Goal: Information Seeking & Learning: Learn about a topic

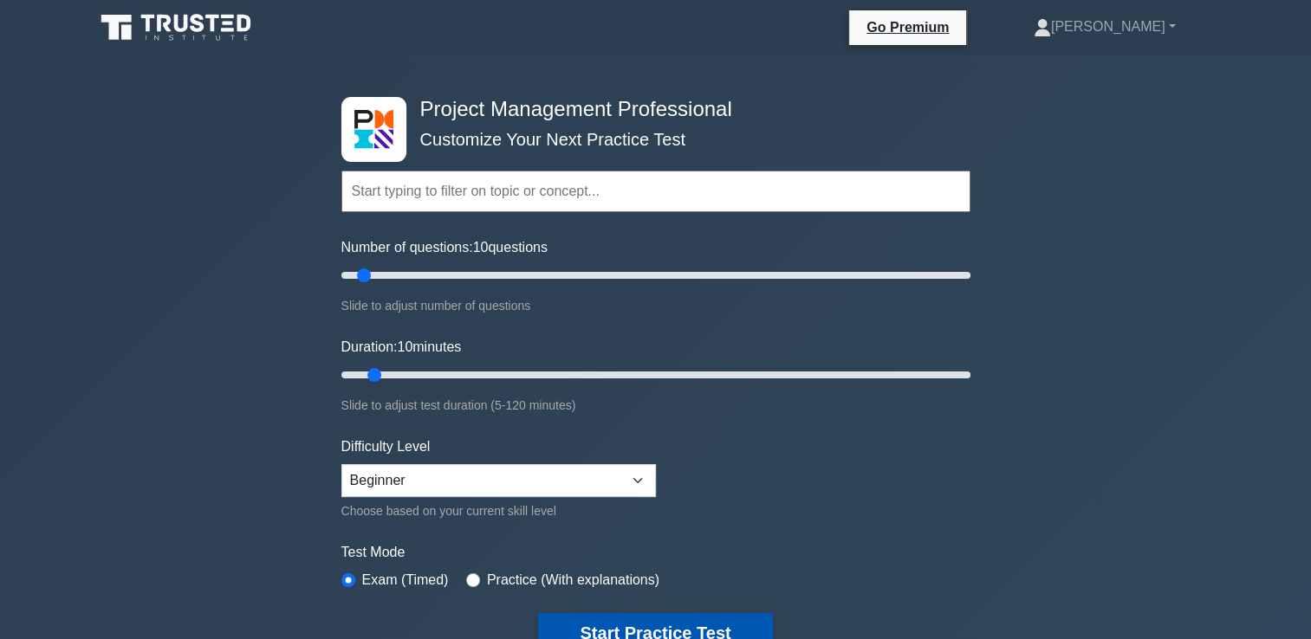
click at [645, 630] on button "Start Practice Test" at bounding box center [655, 633] width 234 height 40
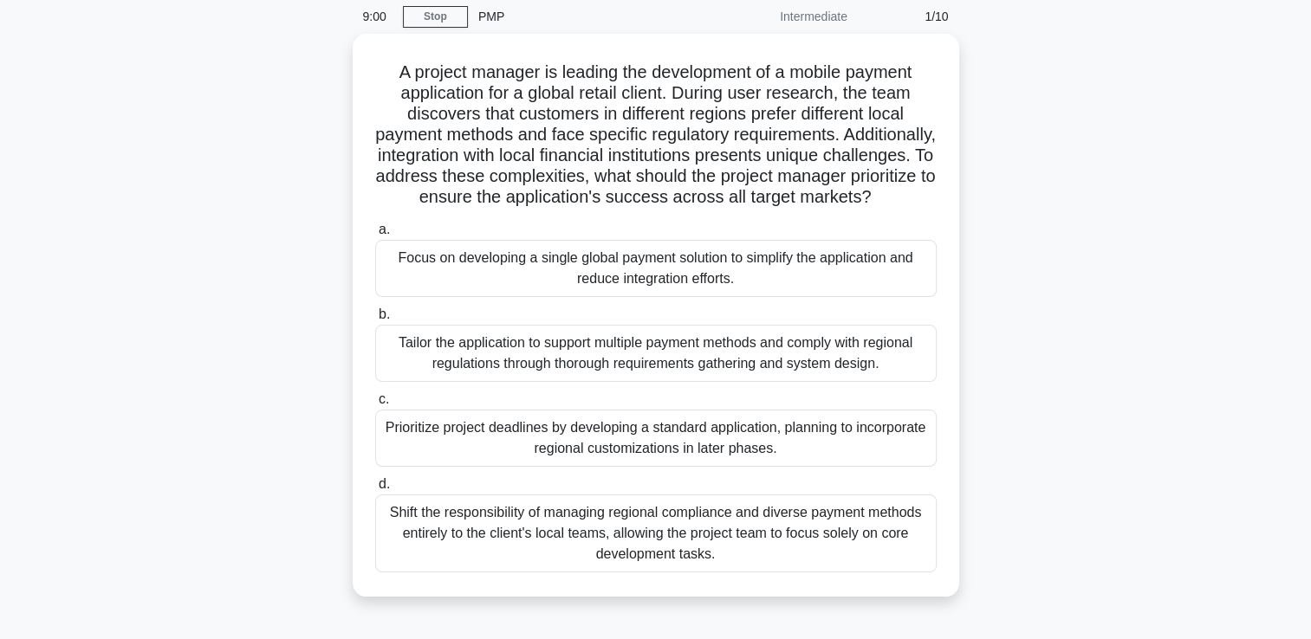
scroll to position [68, 0]
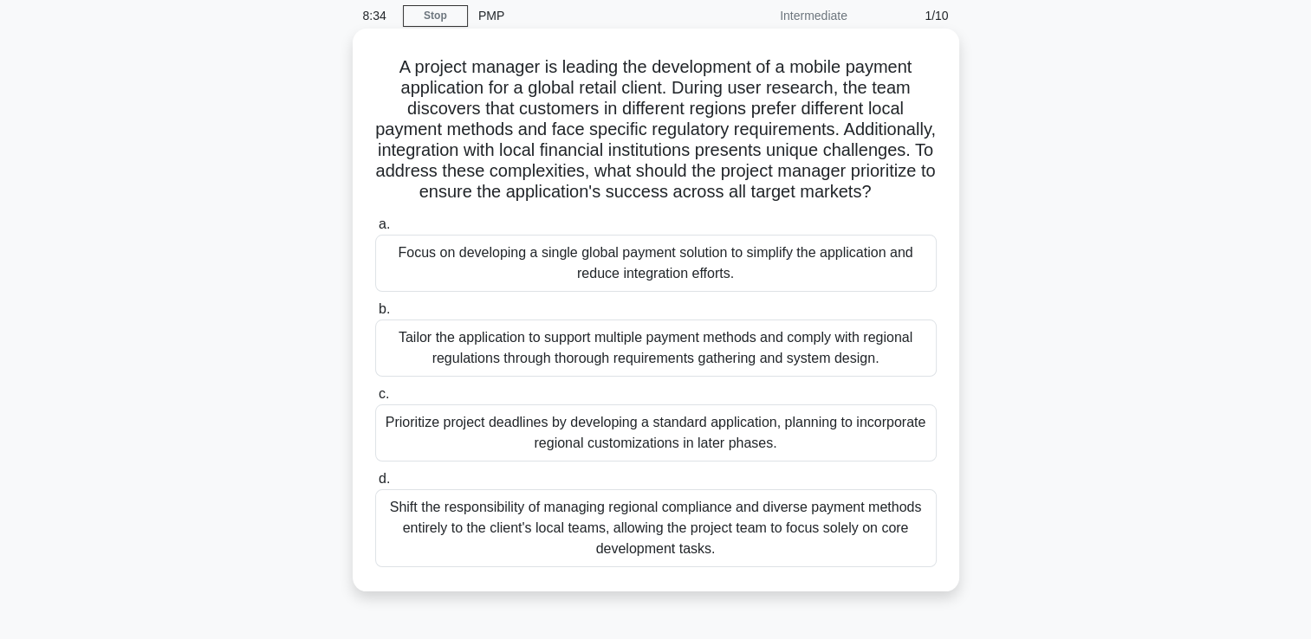
click at [460, 372] on div "Tailor the application to support multiple payment methods and comply with regi…" at bounding box center [655, 348] width 561 height 57
click at [375, 315] on input "b. Tailor the application to support multiple payment methods and comply with r…" at bounding box center [375, 309] width 0 height 11
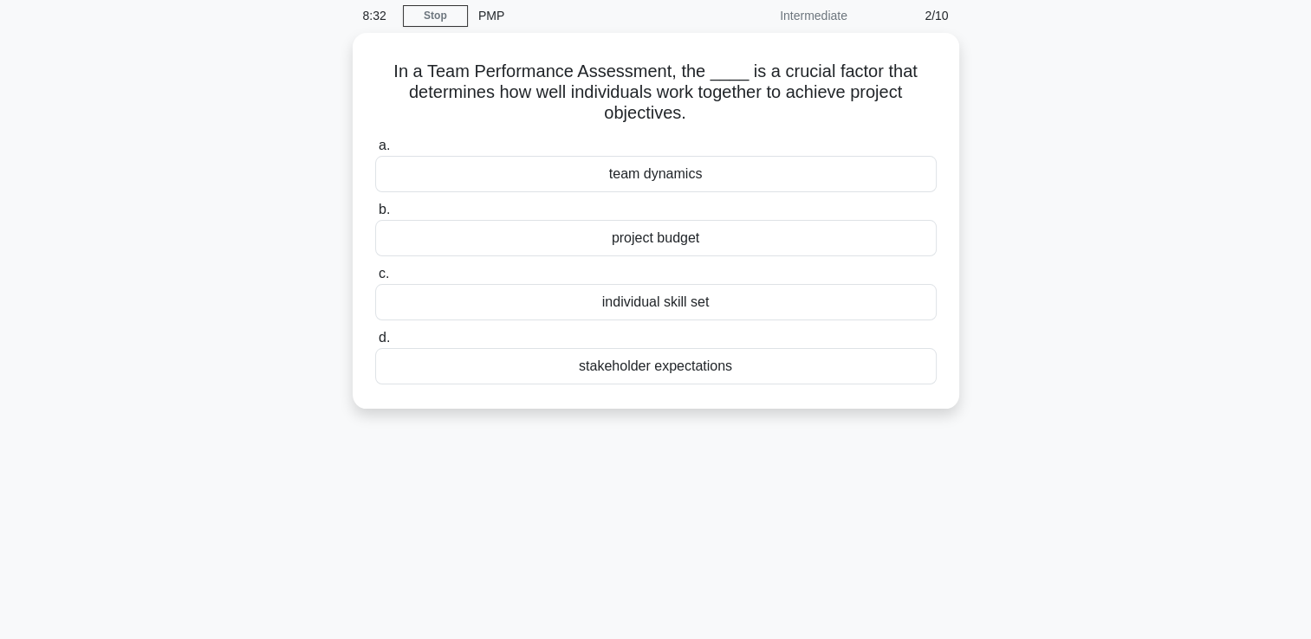
scroll to position [0, 0]
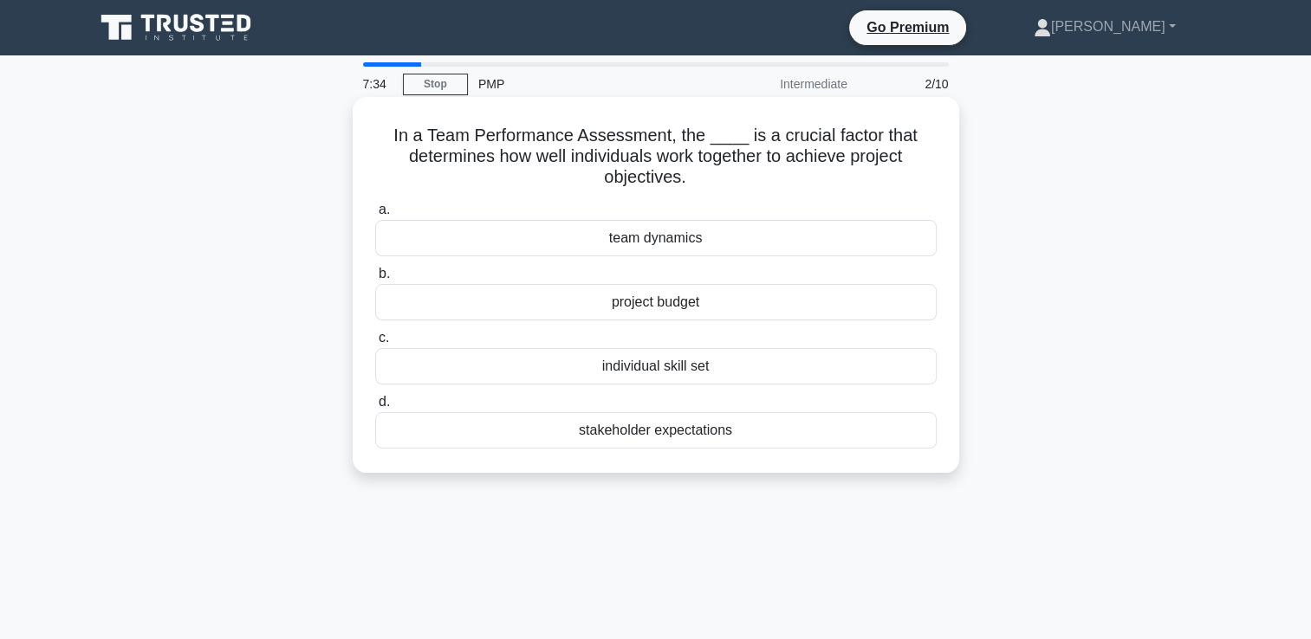
click at [450, 364] on div "individual skill set" at bounding box center [655, 366] width 561 height 36
click at [375, 344] on input "c. individual skill set" at bounding box center [375, 338] width 0 height 11
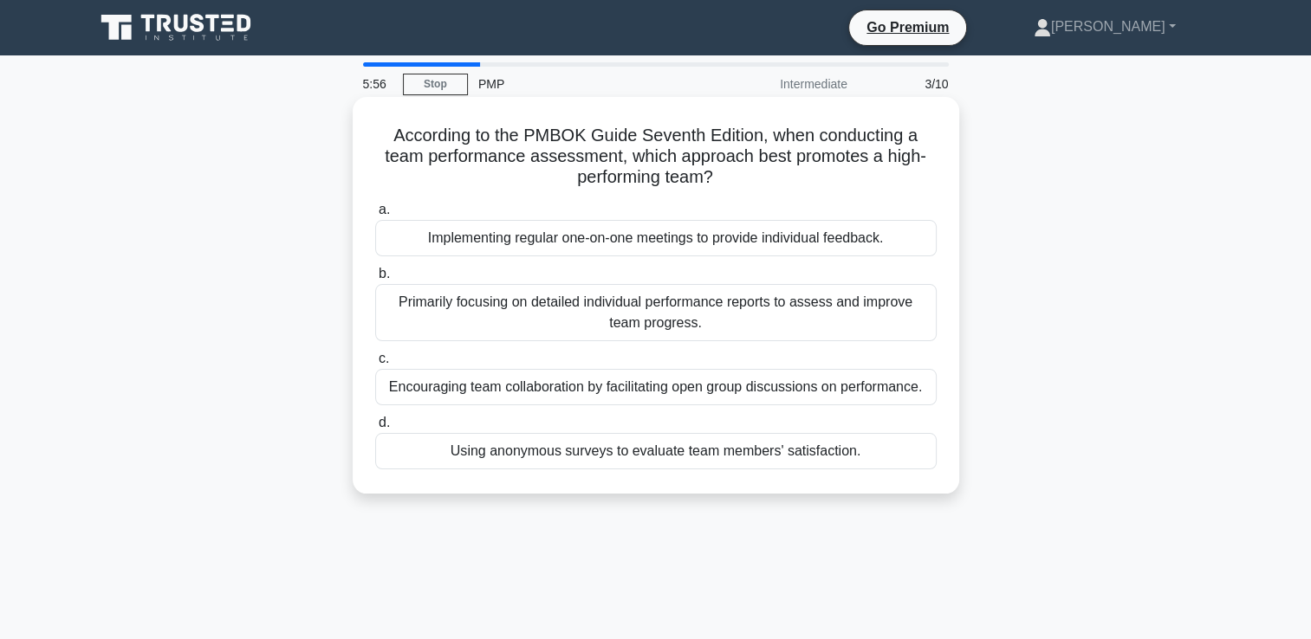
click at [416, 386] on div "Encouraging team collaboration by facilitating open group discussions on perfor…" at bounding box center [655, 387] width 561 height 36
click at [375, 365] on input "c. Encouraging team collaboration by facilitating open group discussions on per…" at bounding box center [375, 359] width 0 height 11
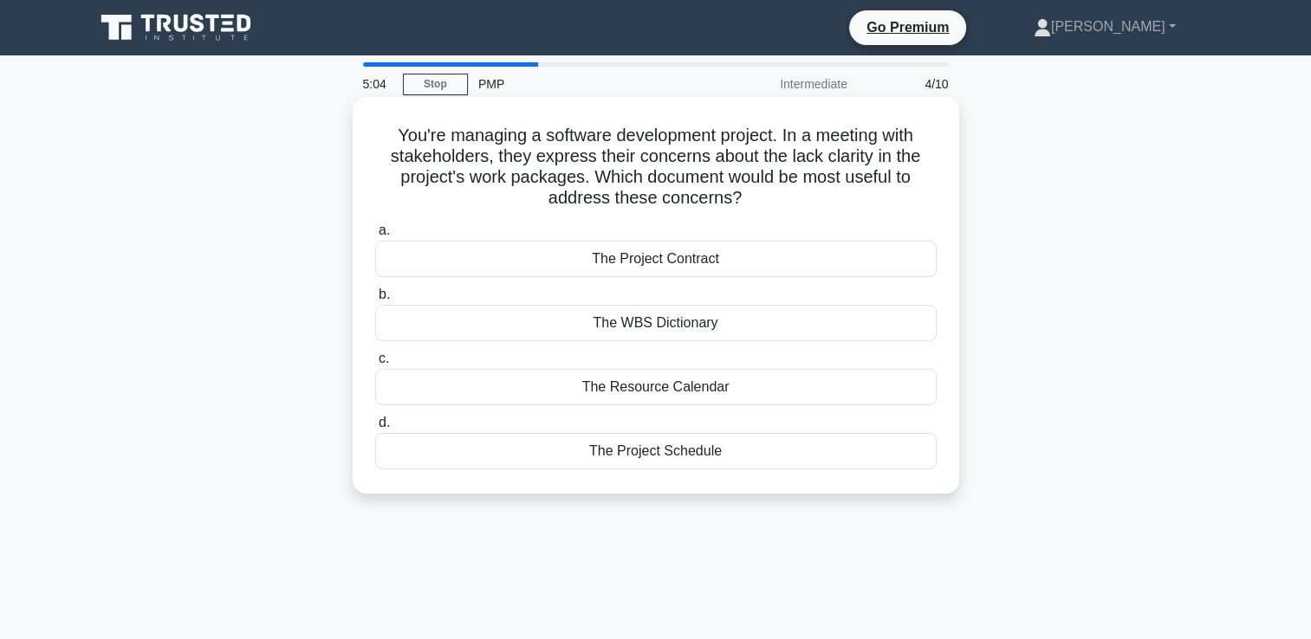
click at [590, 317] on div "The WBS Dictionary" at bounding box center [655, 323] width 561 height 36
click at [375, 301] on input "b. The WBS Dictionary" at bounding box center [375, 294] width 0 height 11
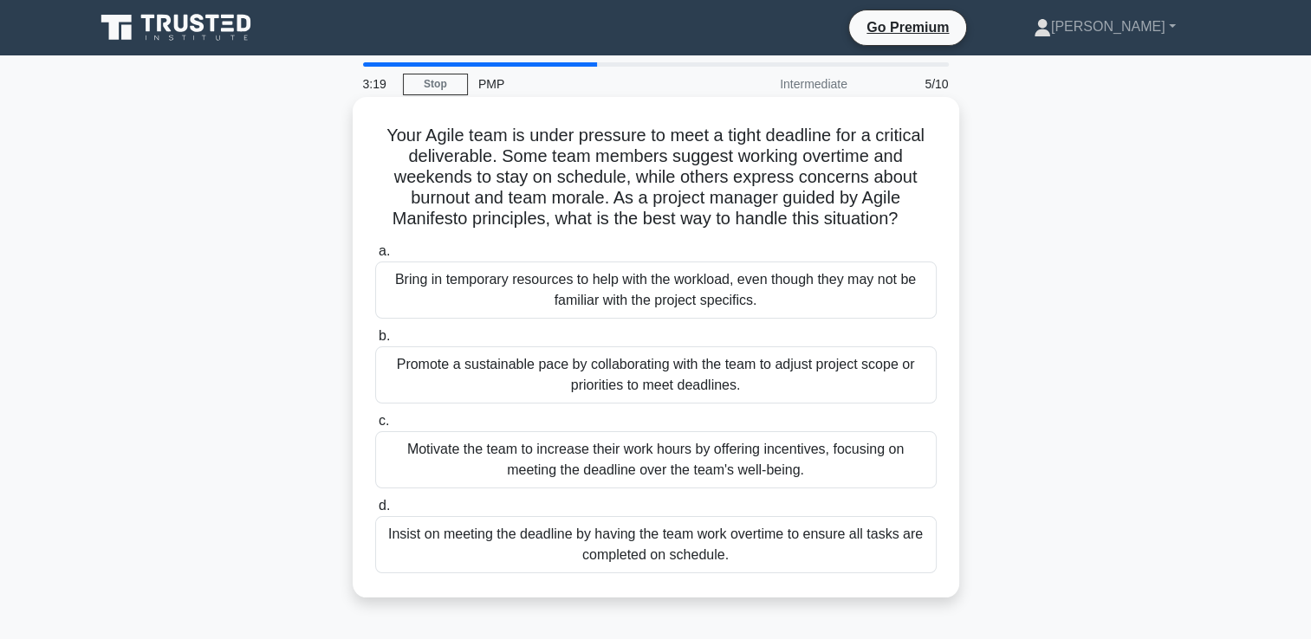
click at [486, 460] on div "Motivate the team to increase their work hours by offering incentives, focusing…" at bounding box center [655, 460] width 561 height 57
click at [375, 427] on input "c. Motivate the team to increase their work hours by offering incentives, focus…" at bounding box center [375, 421] width 0 height 11
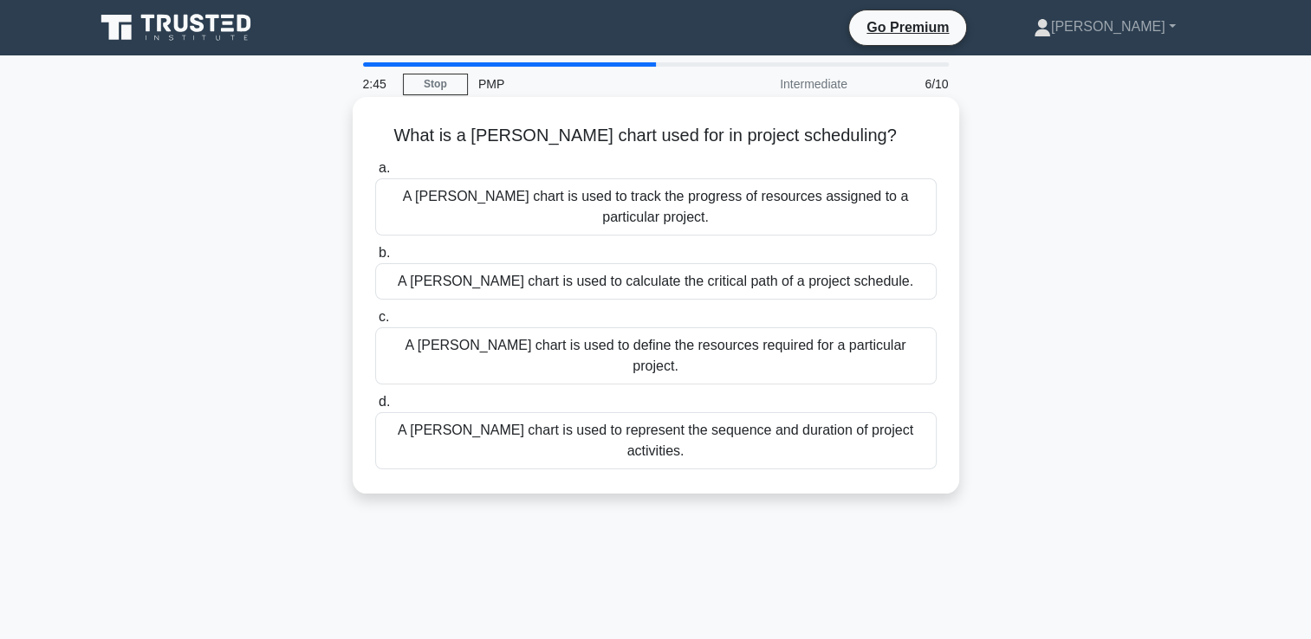
click at [532, 412] on div "A Gantt chart is used to represent the sequence and duration of project activit…" at bounding box center [655, 440] width 561 height 57
click at [375, 397] on input "d. A Gantt chart is used to represent the sequence and duration of project acti…" at bounding box center [375, 402] width 0 height 11
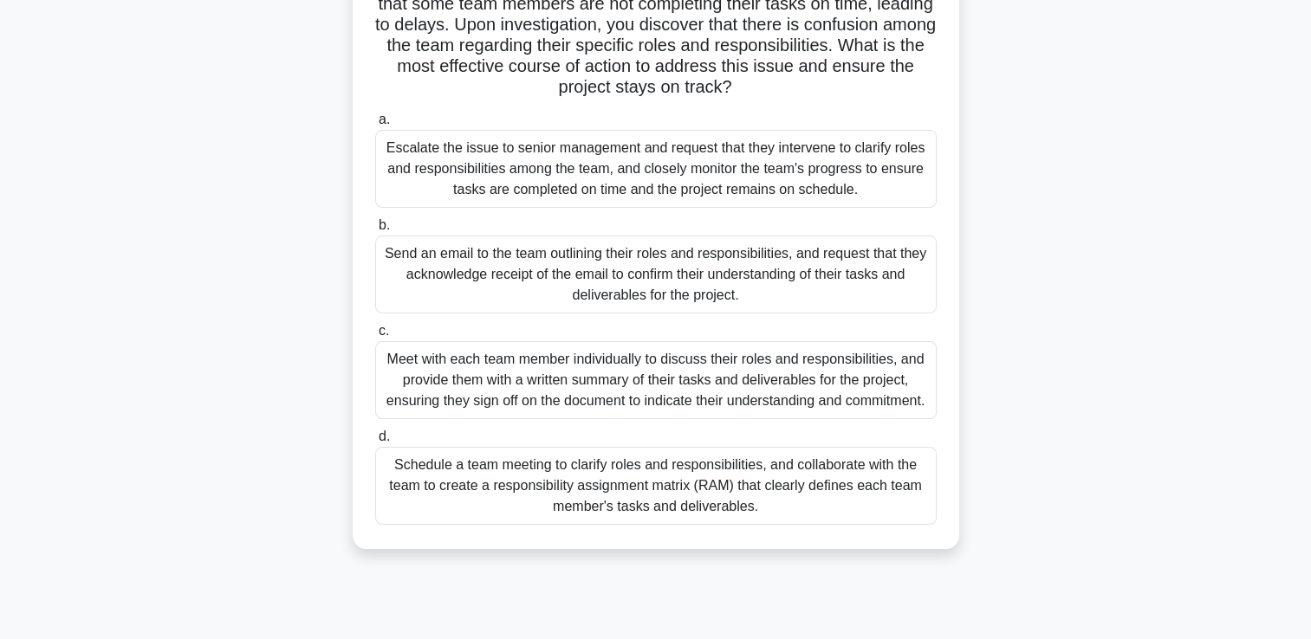
scroll to position [173, 0]
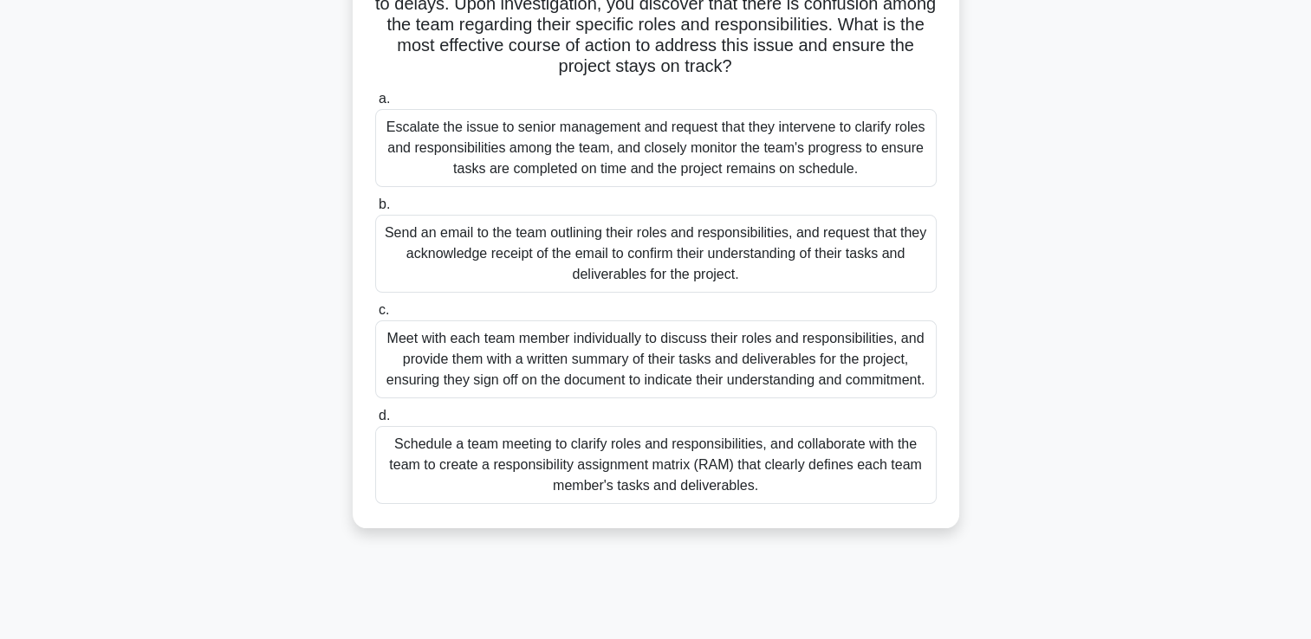
click at [593, 485] on div "Schedule a team meeting to clarify roles and responsibilities, and collaborate …" at bounding box center [655, 465] width 561 height 78
click at [375, 422] on input "d. Schedule a team meeting to clarify roles and responsibilities, and collabora…" at bounding box center [375, 416] width 0 height 11
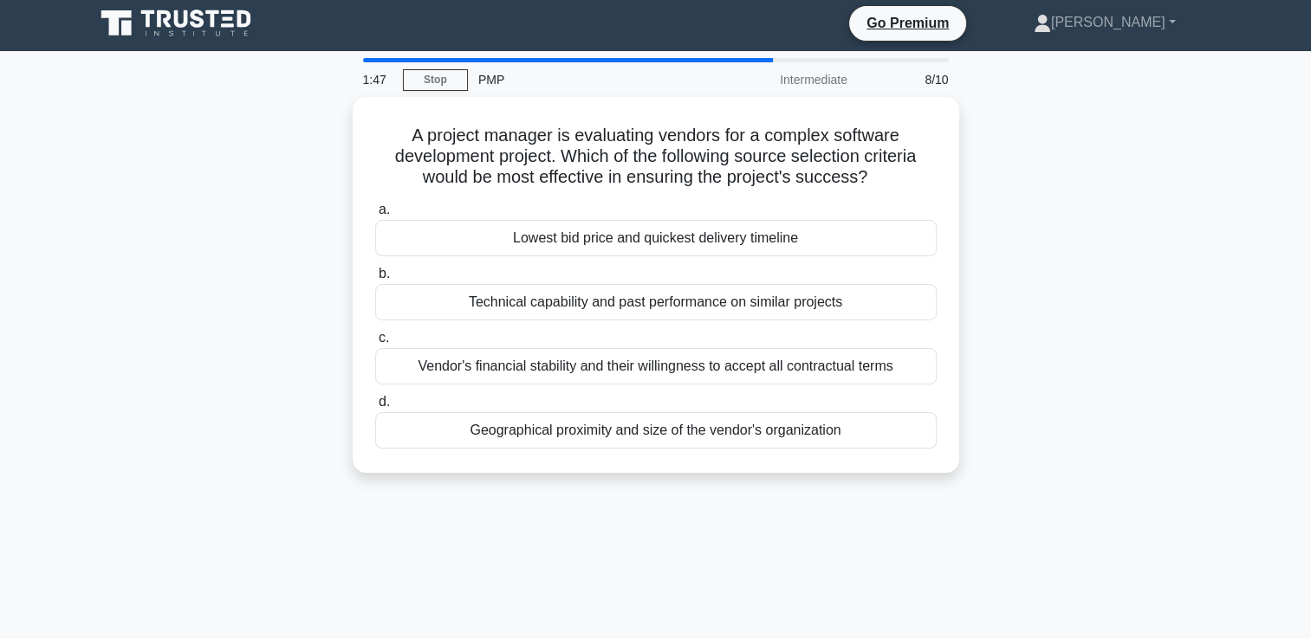
scroll to position [0, 0]
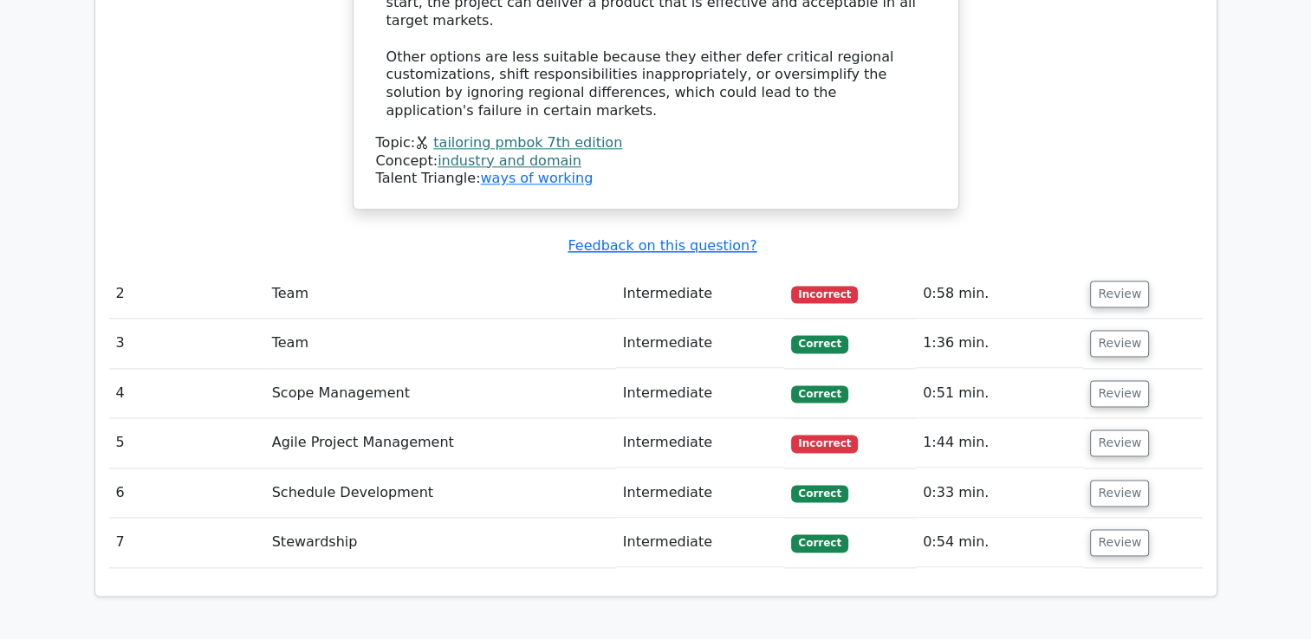
scroll to position [2241, 0]
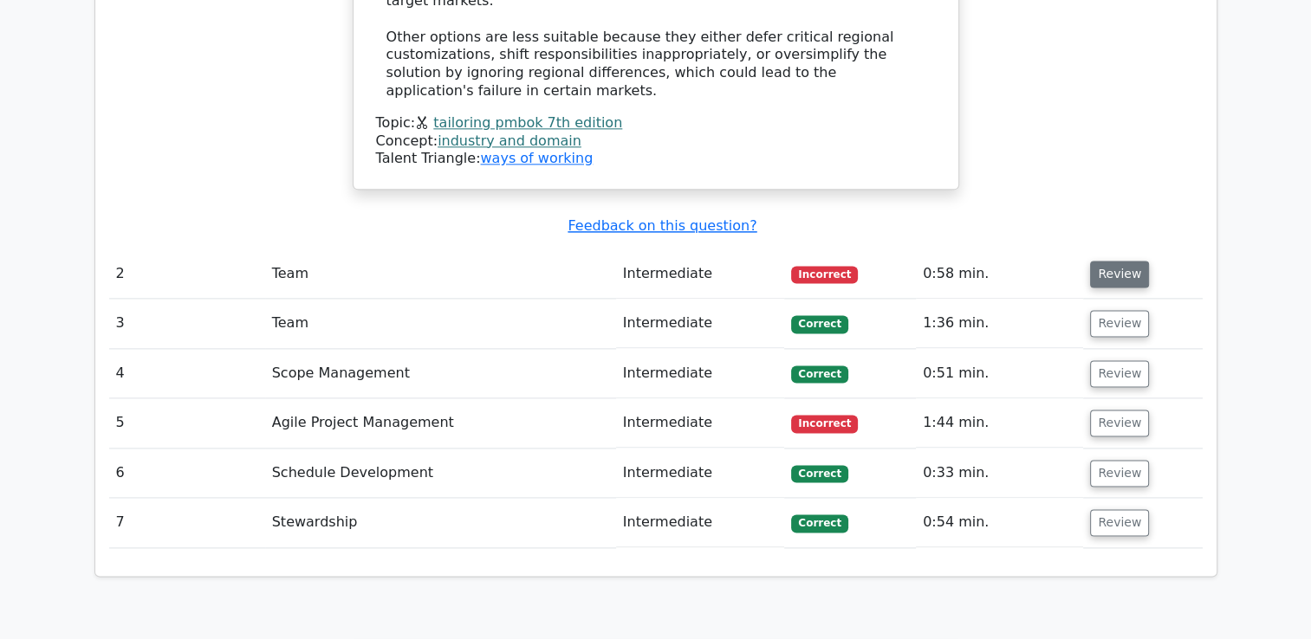
click at [1102, 261] on button "Review" at bounding box center [1119, 274] width 59 height 27
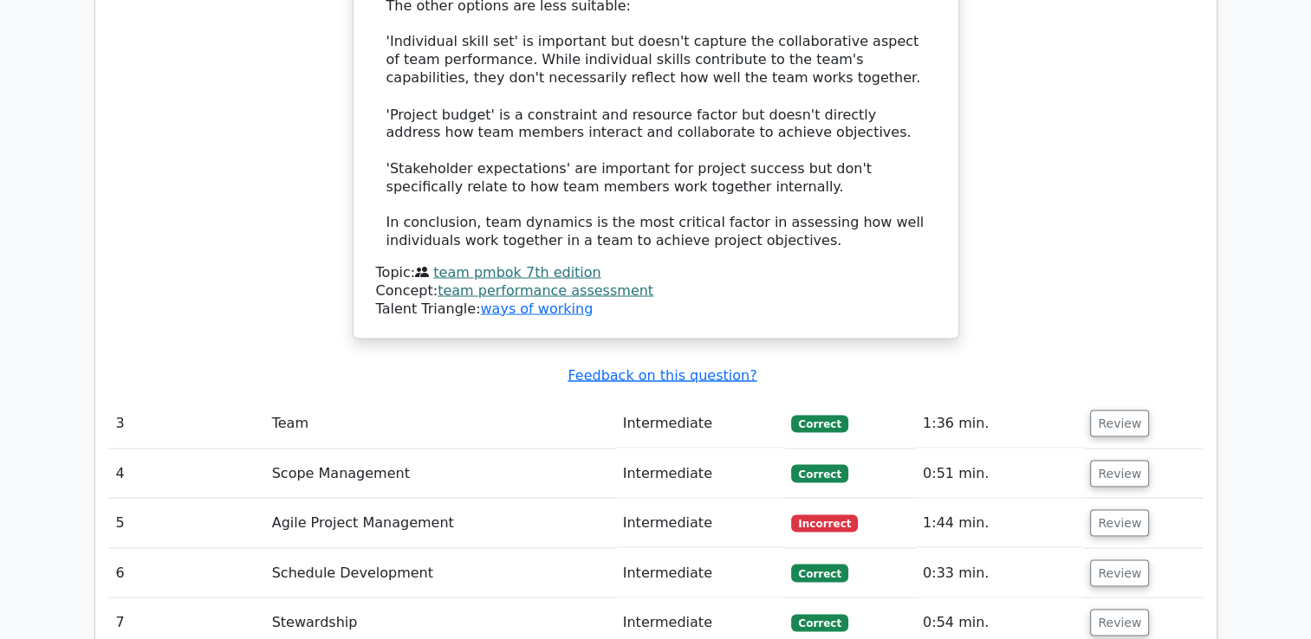
scroll to position [3200, 0]
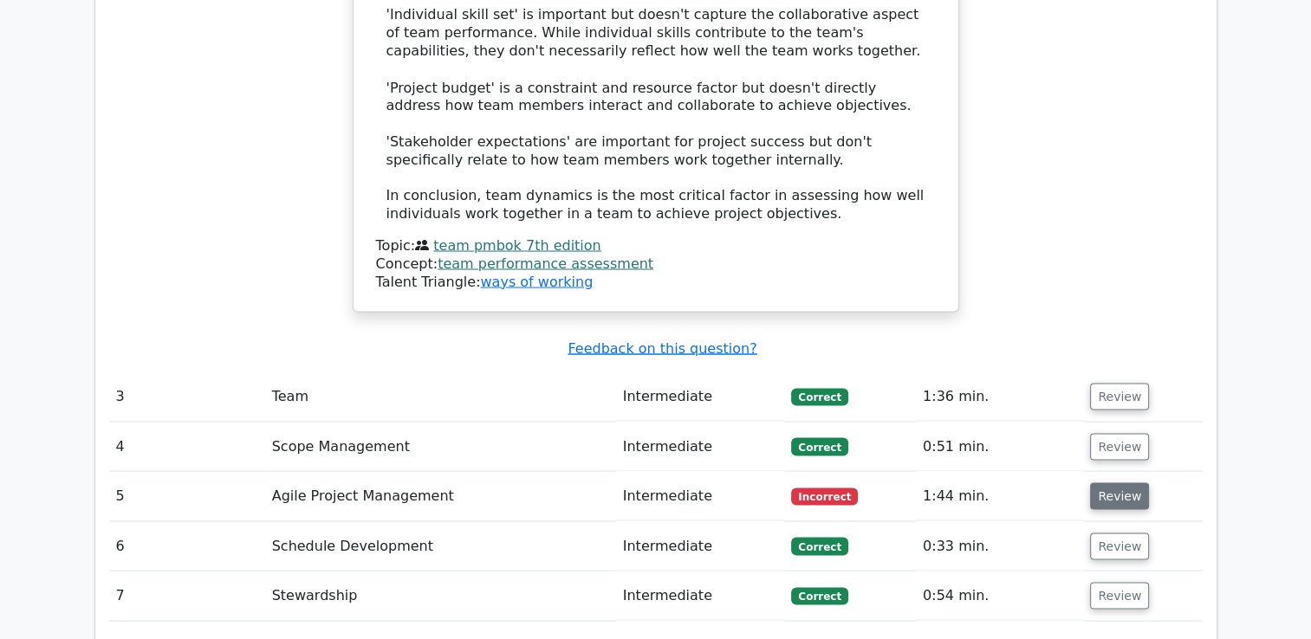
click at [1104, 483] on button "Review" at bounding box center [1119, 496] width 59 height 27
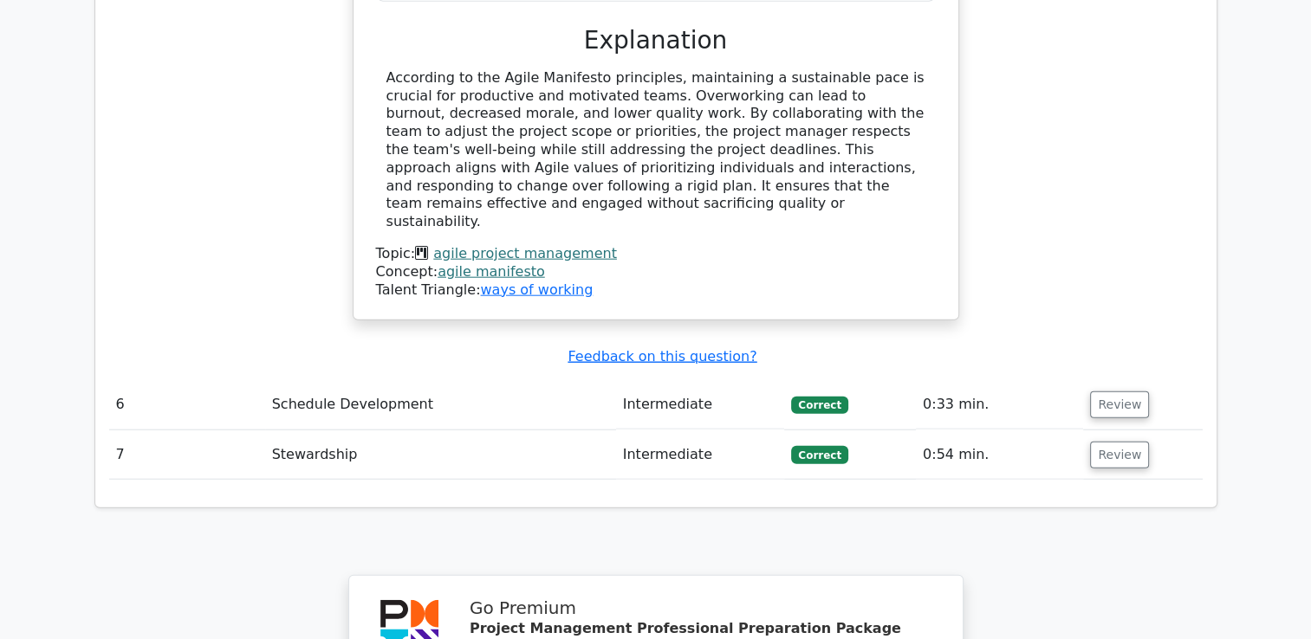
scroll to position [0, 10]
